Goal: Find specific page/section: Find specific page/section

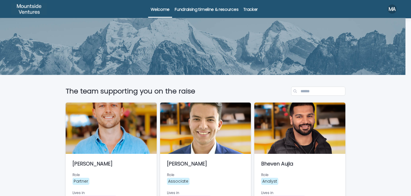
drag, startPoint x: 320, startPoint y: 1, endPoint x: 248, endPoint y: 7, distance: 72.8
click at [248, 7] on p "Tracker" at bounding box center [251, 6] width 14 height 12
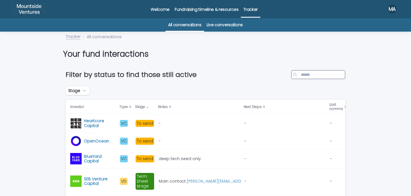
click at [307, 73] on input "Search" at bounding box center [318, 74] width 54 height 9
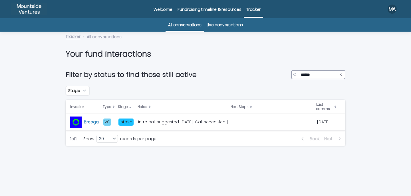
type input "******"
click at [243, 120] on div "- -" at bounding box center [271, 122] width 81 height 9
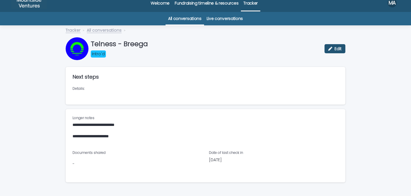
scroll to position [7, 0]
click at [224, 18] on link "Live conversations" at bounding box center [225, 18] width 36 height 13
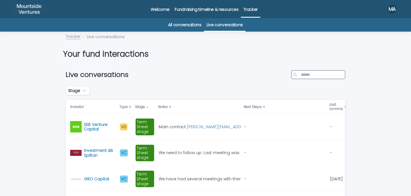
click at [303, 74] on input "Search" at bounding box center [318, 74] width 54 height 9
type input "******"
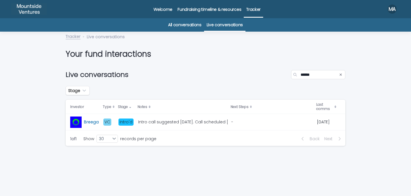
click at [273, 123] on p at bounding box center [271, 122] width 81 height 5
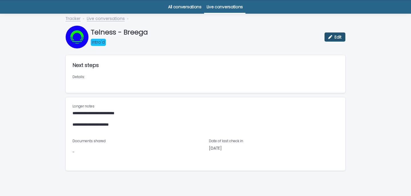
scroll to position [25, 0]
